Goal: Information Seeking & Learning: Find specific fact

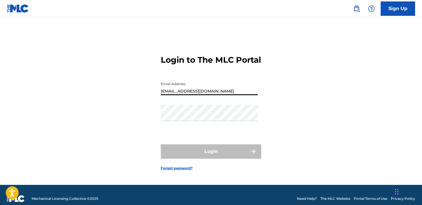
type input "[EMAIL_ADDRESS][DOMAIN_NAME]"
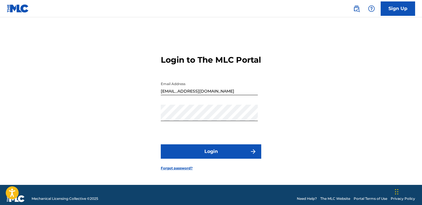
click at [204, 152] on button "Login" at bounding box center [211, 151] width 100 height 14
click at [138, 124] on div "Login to The MLC Portal Email Address rsellers330@gmail.com Password Login Forg…" at bounding box center [211, 108] width 402 height 153
click at [175, 152] on button "Login" at bounding box center [211, 151] width 100 height 14
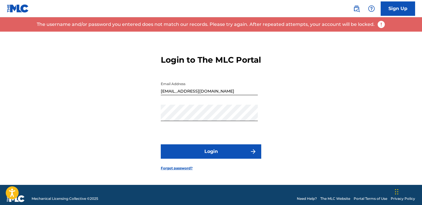
click at [189, 170] on link "Forgot password?" at bounding box center [177, 167] width 32 height 5
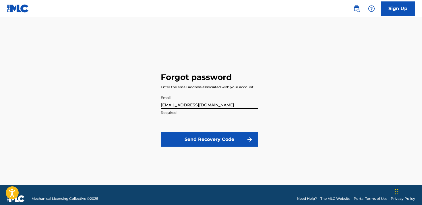
type input "[EMAIL_ADDRESS][DOMAIN_NAME]"
click at [207, 137] on button "Send Recovery Code" at bounding box center [209, 139] width 97 height 14
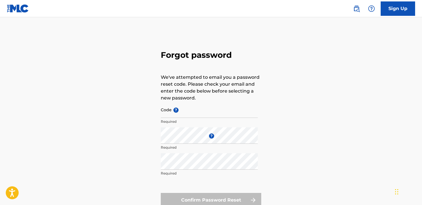
click at [188, 114] on input "Code ?" at bounding box center [209, 109] width 97 height 16
paste input "FP_428af73abd121f4d93fa26271ab7"
type input "FP_428af73abd121f4d93fa26271ab7"
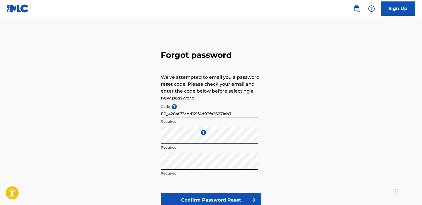
click at [223, 197] on button "Confirm Password Reset" at bounding box center [211, 200] width 100 height 14
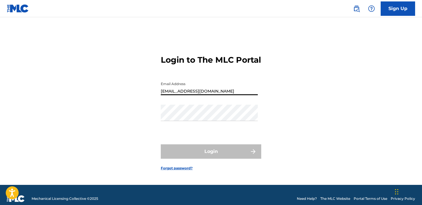
type input "[EMAIL_ADDRESS][DOMAIN_NAME]"
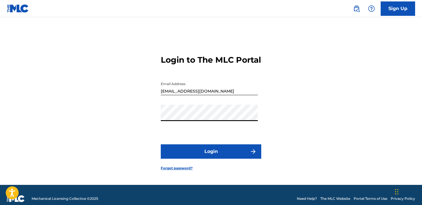
click at [202, 152] on button "Login" at bounding box center [211, 151] width 100 height 14
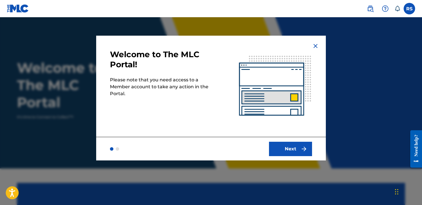
click at [293, 147] on button "Next" at bounding box center [290, 148] width 43 height 14
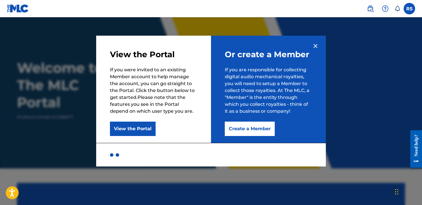
click at [244, 129] on button "Create a Member" at bounding box center [250, 128] width 50 height 14
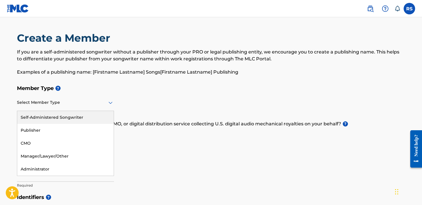
click at [38, 103] on div at bounding box center [65, 102] width 97 height 7
click at [43, 123] on div "Self-Administered Songwriter" at bounding box center [65, 117] width 96 height 13
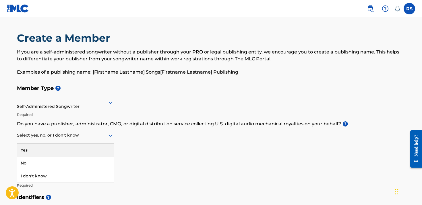
click at [90, 137] on div at bounding box center [65, 134] width 97 height 7
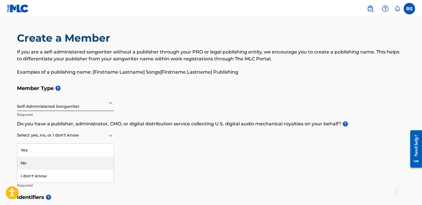
click at [48, 167] on div "No" at bounding box center [65, 162] width 96 height 13
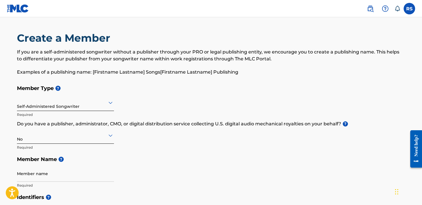
click at [113, 164] on h5 "Member Name ?" at bounding box center [211, 159] width 388 height 12
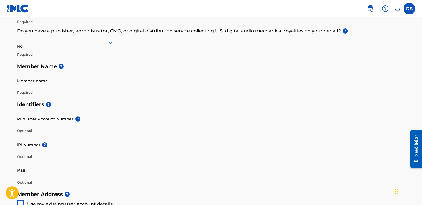
scroll to position [96, 0]
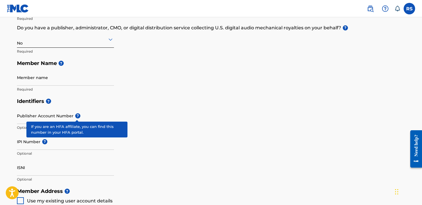
click at [77, 115] on span "?" at bounding box center [77, 115] width 5 height 5
click at [77, 115] on input "Publisher Account Number ?" at bounding box center [65, 115] width 97 height 16
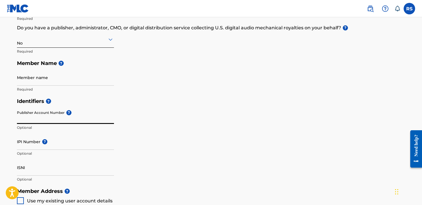
click at [212, 116] on div "Identifiers ? Publisher Account Number ? Optional IPI Number ? Optional ISNI Op…" at bounding box center [211, 140] width 388 height 90
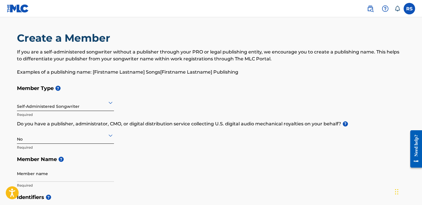
scroll to position [0, 0]
click at [165, 164] on h5 "Member Name ?" at bounding box center [211, 159] width 388 height 12
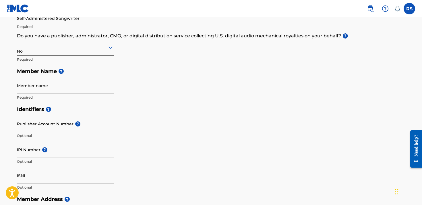
scroll to position [90, 0]
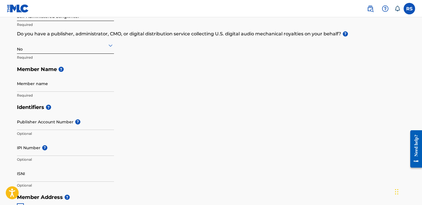
click at [44, 86] on input "Member name" at bounding box center [65, 83] width 97 height 16
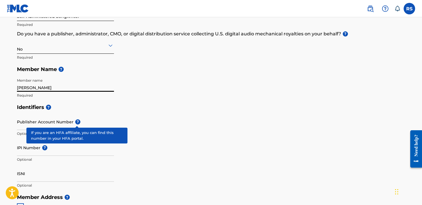
type input "Rodney Sellers"
click at [162, 109] on h5 "Identifiers ?" at bounding box center [211, 107] width 388 height 12
click at [77, 121] on span "?" at bounding box center [77, 121] width 5 height 5
click at [77, 121] on input "Publisher Account Number ?" at bounding box center [65, 121] width 97 height 16
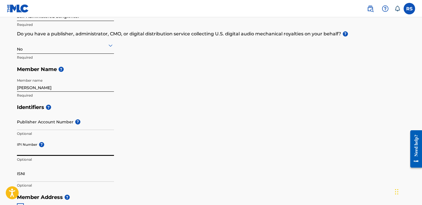
click at [32, 149] on input "IPI Number ?" at bounding box center [65, 147] width 97 height 16
paste input "9719240"
type input "9"
click at [20, 148] on input "03111" at bounding box center [65, 147] width 97 height 16
click at [67, 151] on input "013111" at bounding box center [65, 147] width 97 height 16
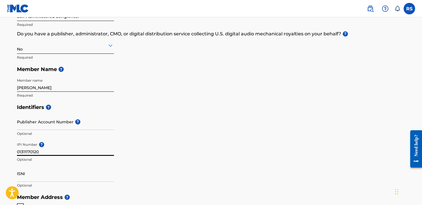
type input "01311170120"
click at [64, 170] on input "ISNI" at bounding box center [65, 173] width 97 height 16
click at [3, 158] on main "Create a Member If you are a self-administered songwriter without a publisher t…" at bounding box center [211, 184] width 422 height 515
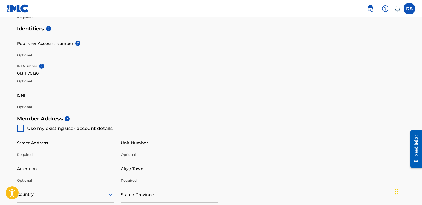
scroll to position [169, 0]
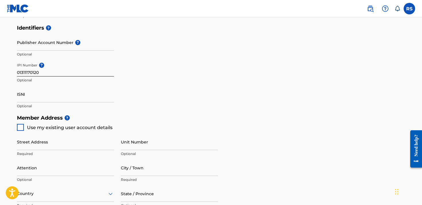
click at [28, 94] on input "ISNI" at bounding box center [65, 94] width 97 height 16
click at [21, 125] on div at bounding box center [20, 127] width 7 height 7
type input "8913 Cedar Mills Cove"
type input "Cordova"
type input "38016"
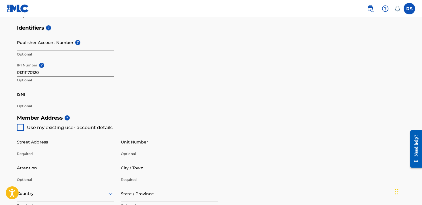
type input "504"
type input "8923374"
type input "[EMAIL_ADDRESS][DOMAIN_NAME]"
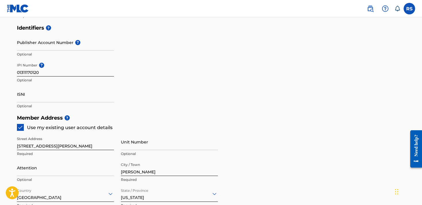
click at [167, 119] on h5 "Member Address ?" at bounding box center [211, 118] width 388 height 12
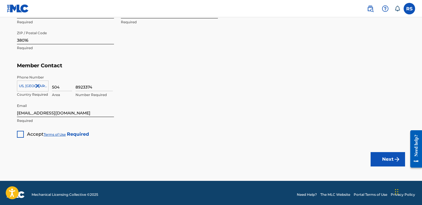
scroll to position [352, 0]
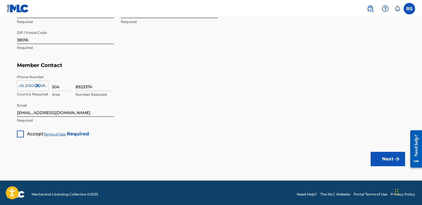
click at [21, 132] on div at bounding box center [20, 133] width 7 height 7
click at [389, 160] on button "Next" at bounding box center [387, 158] width 34 height 14
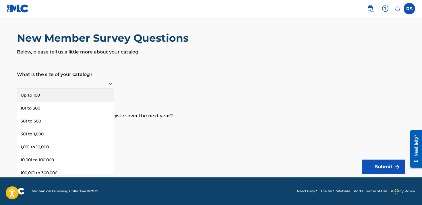
click at [110, 85] on icon at bounding box center [110, 83] width 4 height 2
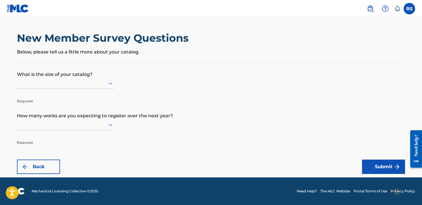
click at [121, 81] on form "What is the size of your catalog? Required How many works are you expecting to …" at bounding box center [211, 117] width 388 height 111
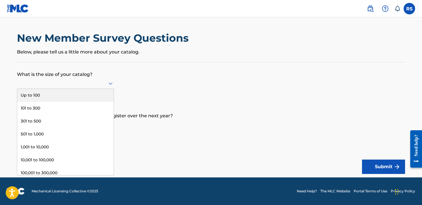
click at [113, 83] on icon at bounding box center [110, 83] width 7 height 7
click at [57, 101] on div "Up to 100" at bounding box center [65, 95] width 96 height 13
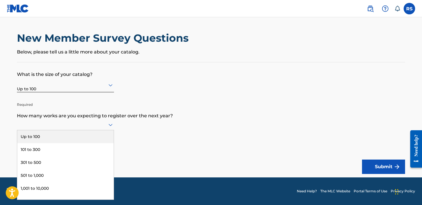
scroll to position [0, 0]
click at [110, 123] on div at bounding box center [65, 124] width 97 height 11
click at [54, 142] on div "Up to 100" at bounding box center [65, 136] width 96 height 13
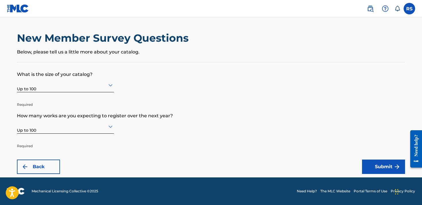
click at [376, 163] on button "Submit" at bounding box center [383, 166] width 43 height 14
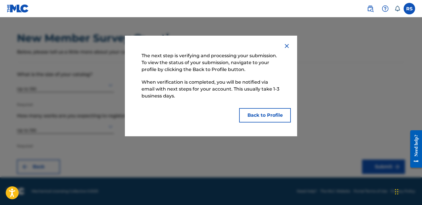
click at [261, 114] on button "Back to Profile" at bounding box center [265, 115] width 52 height 14
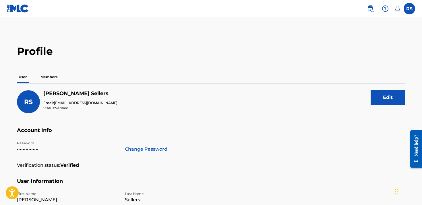
click at [112, 107] on div "RS Rodney Sellers Email: rsellers330@gmail.com Status: Verified Edit" at bounding box center [211, 108] width 388 height 37
click at [55, 77] on p "Members" at bounding box center [49, 77] width 20 height 12
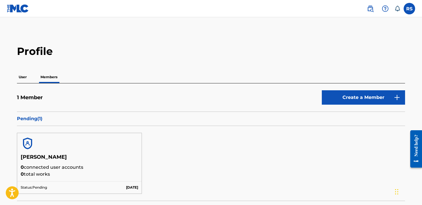
click at [367, 99] on link "Create a Member" at bounding box center [363, 97] width 83 height 14
click at [9, 123] on main "Profile User Members 1 Member Create a Member Pending ( 1 ) Rodney Sellers 0 co…" at bounding box center [211, 132] width 422 height 230
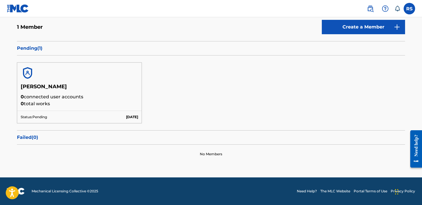
scroll to position [70, 0]
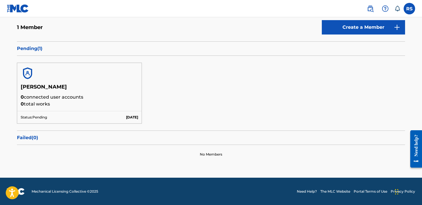
click at [46, 88] on h5 "Rodney Sellers" at bounding box center [79, 88] width 117 height 10
click at [9, 47] on main "Profile User Members 1 Member Create a Member Pending ( 1 ) Rodney Sellers 0 co…" at bounding box center [211, 62] width 422 height 230
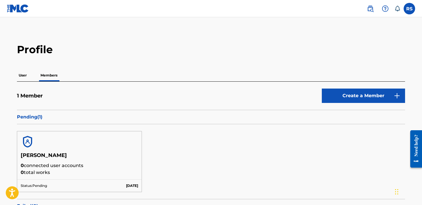
scroll to position [0, 0]
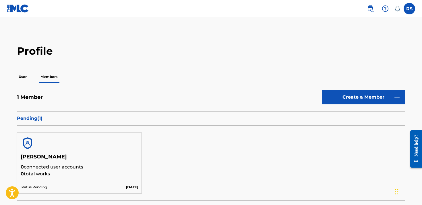
click at [23, 77] on p "User" at bounding box center [22, 77] width 11 height 12
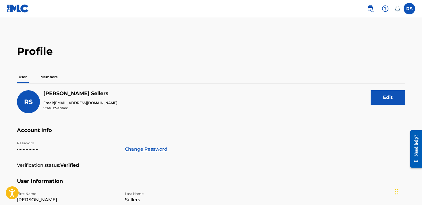
click at [11, 92] on div "Profile User Members RS Rodney Sellers Email: rsellers330@gmail.com Status: Ver…" at bounding box center [211, 195] width 402 height 300
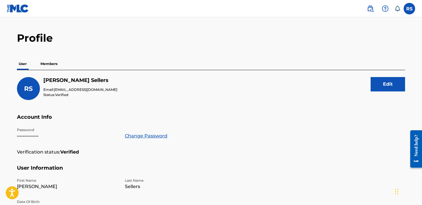
scroll to position [0, 0]
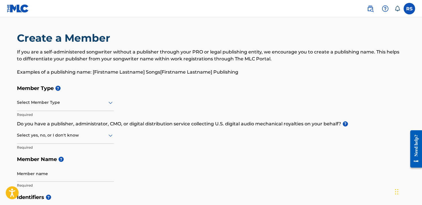
click at [203, 57] on p "If you are a self-administered songwriter without a publisher through your PRO …" at bounding box center [211, 55] width 388 height 14
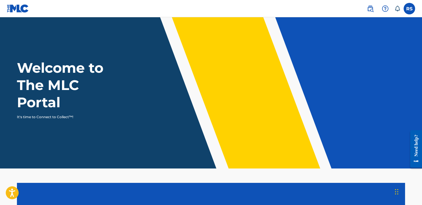
click at [97, 66] on h1 "Welcome to The MLC Portal" at bounding box center [70, 85] width 107 height 52
click at [90, 38] on header "Welcome to The MLC Portal It's time to Connect to Collect™!" at bounding box center [211, 92] width 422 height 151
click at [409, 5] on label at bounding box center [408, 8] width 11 height 11
click at [409, 9] on input "RS Rodney Sellers rsellers330@gmail.com Notification Preferences Profile Log out" at bounding box center [409, 9] width 0 height 0
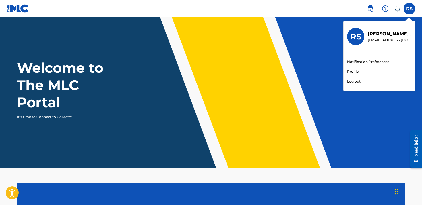
click at [351, 73] on link "Profile" at bounding box center [352, 71] width 11 height 5
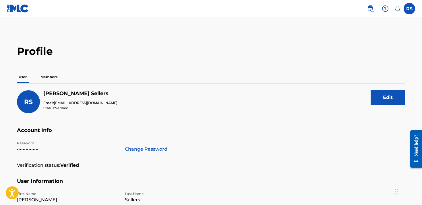
click at [193, 78] on div "User Members" at bounding box center [211, 77] width 388 height 12
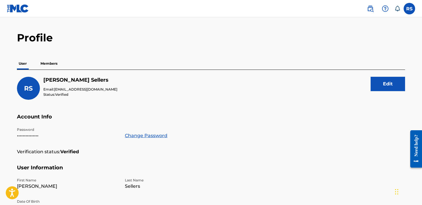
scroll to position [0, 0]
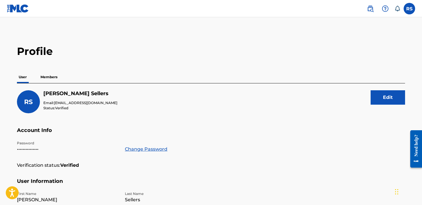
click at [51, 79] on p "Members" at bounding box center [49, 77] width 20 height 12
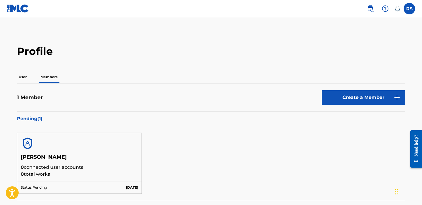
click at [76, 165] on p "0 connected user accounts" at bounding box center [79, 167] width 117 height 7
click at [143, 55] on h2 "Profile" at bounding box center [211, 51] width 388 height 13
click at [4, 165] on main "Profile User Members 1 Member Create a Member Pending ( 1 ) Rodney Sellers 0 co…" at bounding box center [211, 132] width 422 height 230
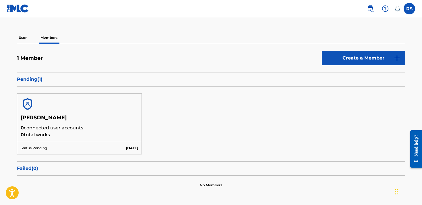
scroll to position [33, 0]
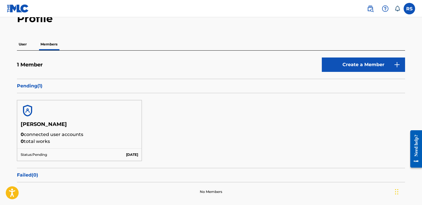
click at [48, 124] on h5 "Rodney Sellers" at bounding box center [79, 126] width 117 height 10
click at [75, 145] on div "Rodney Sellers 0 connected user accounts 0 total works" at bounding box center [79, 134] width 124 height 27
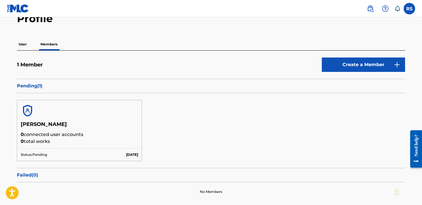
click at [35, 88] on p "Pending ( 1 )" at bounding box center [211, 85] width 388 height 7
click at [25, 45] on p "User" at bounding box center [22, 44] width 11 height 12
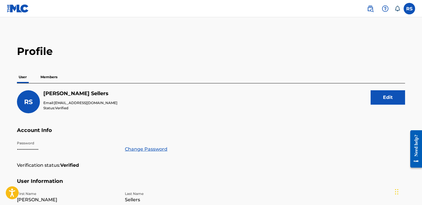
click at [83, 108] on p "Status: Verified" at bounding box center [80, 107] width 74 height 5
click at [370, 9] on img at bounding box center [370, 8] width 7 height 7
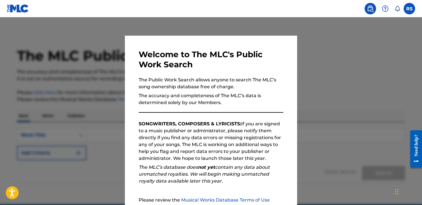
click at [260, 77] on p "The Public Work Search allows anyone to search The MLC’s song ownership databas…" at bounding box center [211, 83] width 145 height 14
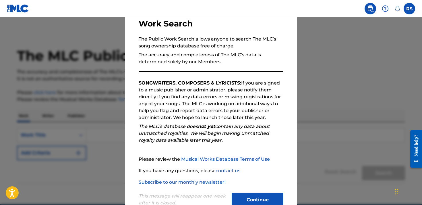
scroll to position [59, 0]
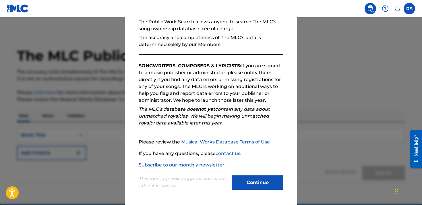
click at [254, 177] on button "Continue" at bounding box center [258, 182] width 52 height 14
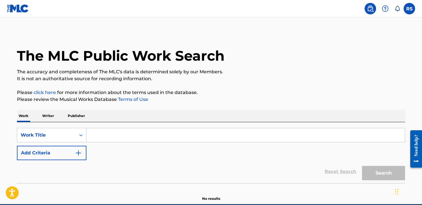
click at [125, 131] on input "Search Form" at bounding box center [245, 135] width 318 height 14
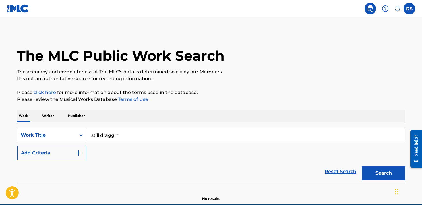
click at [383, 173] on button "Search" at bounding box center [383, 173] width 43 height 14
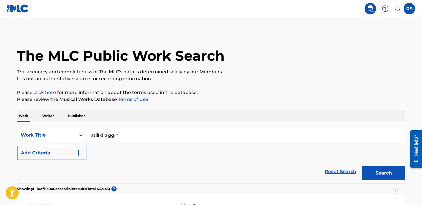
click at [93, 176] on div "Reset Search Search" at bounding box center [211, 171] width 388 height 23
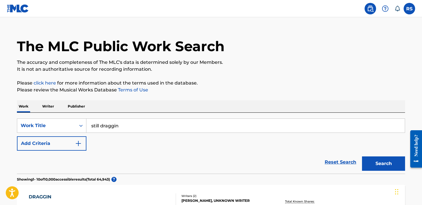
scroll to position [0, 0]
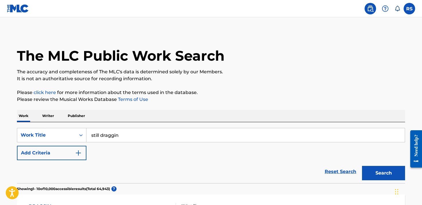
click at [146, 129] on input "still draggin" at bounding box center [245, 135] width 318 height 14
click at [144, 136] on input "still draggin" at bounding box center [245, 135] width 318 height 14
type input "still draggin clg rod"
click at [383, 173] on button "Search" at bounding box center [383, 173] width 43 height 14
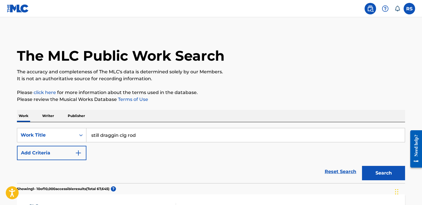
click at [96, 168] on div "Reset Search Search" at bounding box center [211, 171] width 388 height 23
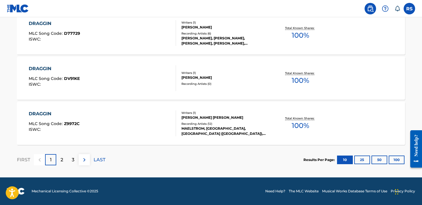
scroll to position [498, 0]
click at [60, 161] on div "2" at bounding box center [61, 159] width 11 height 11
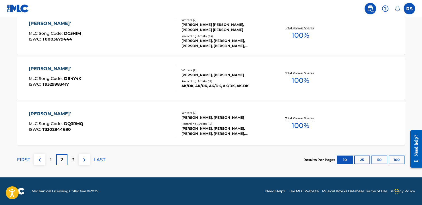
click at [73, 163] on p "3" at bounding box center [73, 159] width 3 height 7
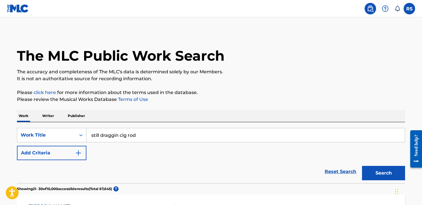
scroll to position [0, 0]
click at [52, 118] on p "Writer" at bounding box center [47, 116] width 15 height 12
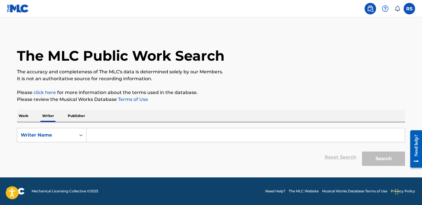
click at [107, 138] on input "Search Form" at bounding box center [245, 135] width 318 height 14
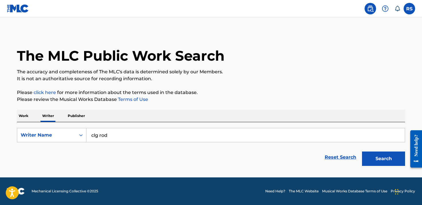
type input "clg rod"
click at [383, 158] on button "Search" at bounding box center [383, 158] width 43 height 14
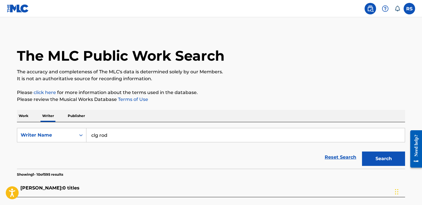
click at [66, 155] on div "Reset Search Search" at bounding box center [211, 156] width 388 height 23
click at [83, 116] on p "Publisher" at bounding box center [76, 116] width 21 height 12
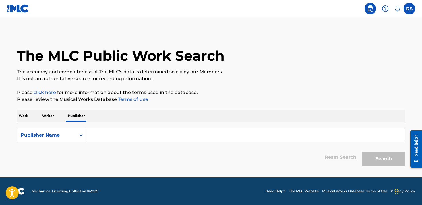
click at [96, 138] on input "Search Form" at bounding box center [245, 135] width 318 height 14
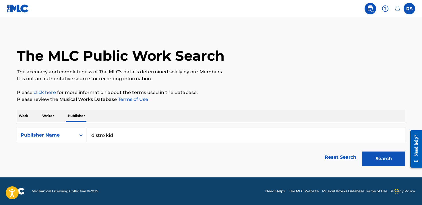
type input "distro kid"
click at [383, 158] on button "Search" at bounding box center [383, 158] width 43 height 14
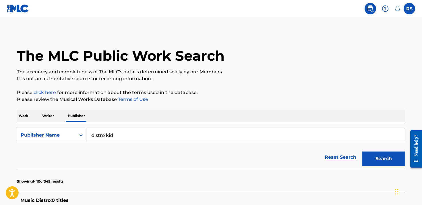
click at [67, 168] on div "Reset Search Search" at bounding box center [211, 156] width 388 height 23
click at [126, 128] on input "distro kid" at bounding box center [245, 135] width 318 height 14
drag, startPoint x: 126, startPoint y: 133, endPoint x: 83, endPoint y: 141, distance: 44.2
click at [83, 141] on div "SearchWithCriteria06ffe442-f457-4e59-96ec-2debde38c31a Publisher Name distro kid" at bounding box center [211, 135] width 388 height 14
drag, startPoint x: 116, startPoint y: 135, endPoint x: 90, endPoint y: 135, distance: 27.0
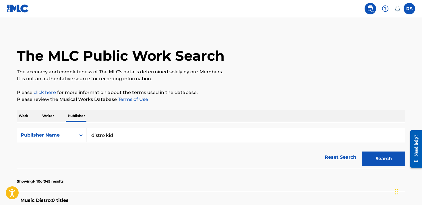
click at [90, 135] on input "distro kid" at bounding box center [245, 135] width 318 height 14
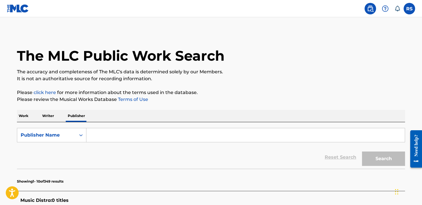
click at [41, 113] on p "Writer" at bounding box center [47, 116] width 15 height 12
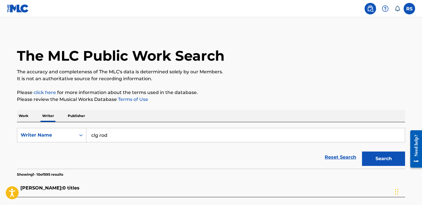
drag, startPoint x: 141, startPoint y: 139, endPoint x: 90, endPoint y: 133, distance: 51.6
click at [90, 133] on input "clg rod" at bounding box center [245, 135] width 318 height 14
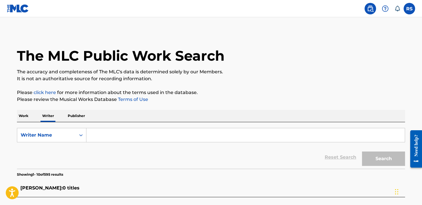
click at [27, 115] on p "Work" at bounding box center [23, 116] width 13 height 12
